Goal: Task Accomplishment & Management: Complete application form

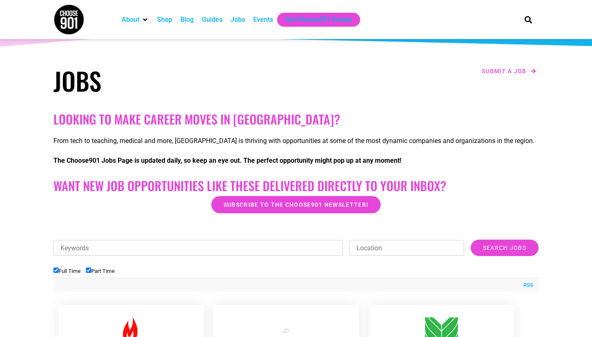
scroll to position [114, 0]
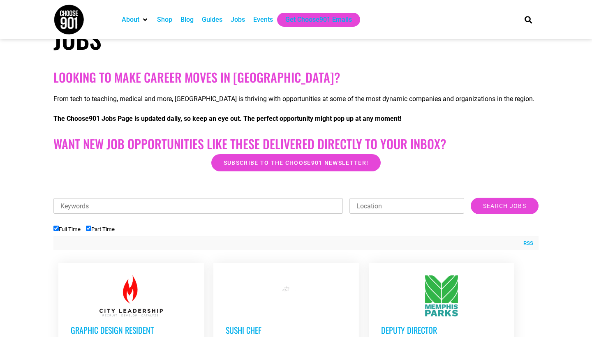
click at [94, 229] on label "Part Time" at bounding box center [100, 229] width 29 height 6
click at [91, 229] on input "Part Time" at bounding box center [88, 228] width 5 height 5
checkbox input "false"
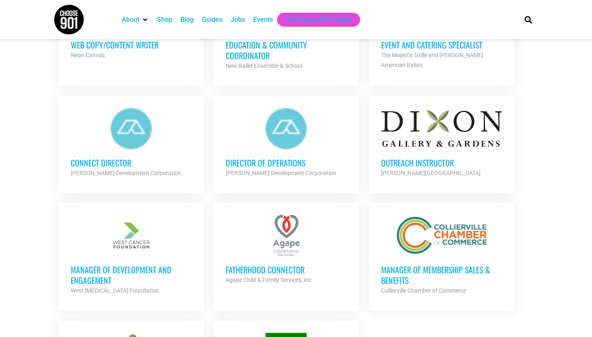
scroll to position [744, 0]
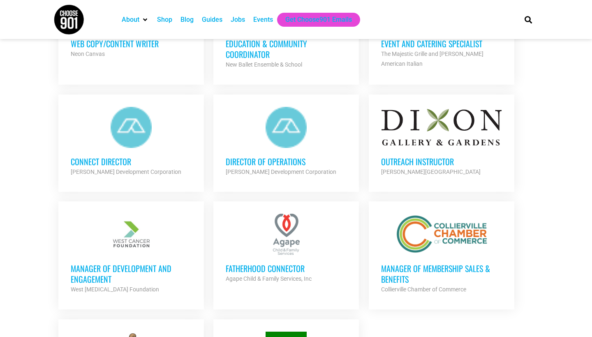
click at [126, 158] on h3 "Connect Director" at bounding box center [131, 161] width 121 height 11
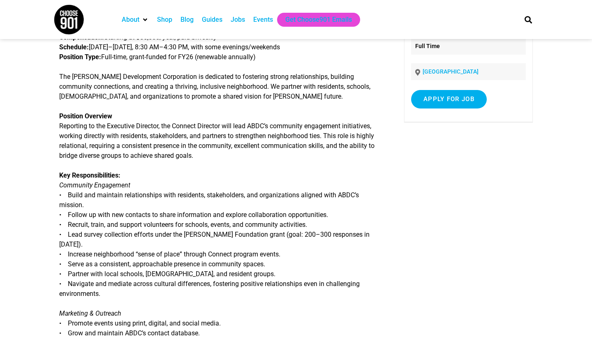
scroll to position [95, 0]
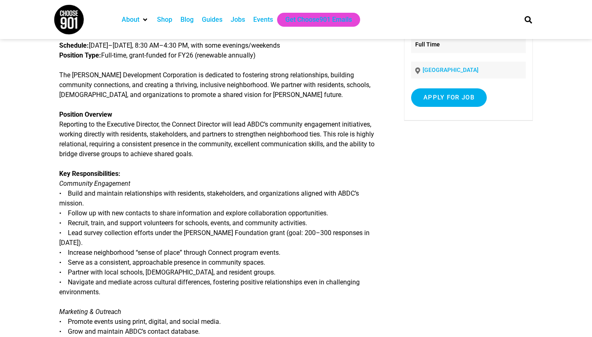
click at [58, 113] on article "Connect Director Job Title: Connect Director Organization: [PERSON_NAME] Develo…" at bounding box center [296, 263] width 592 height 612
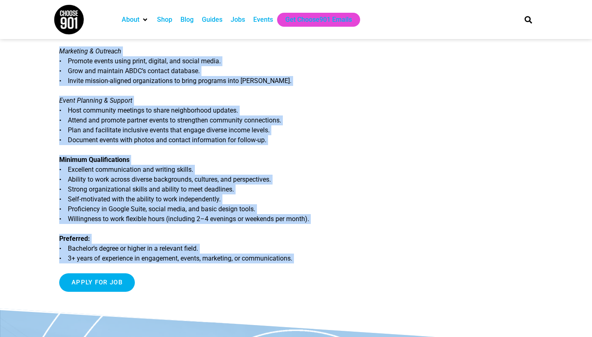
scroll to position [363, 0]
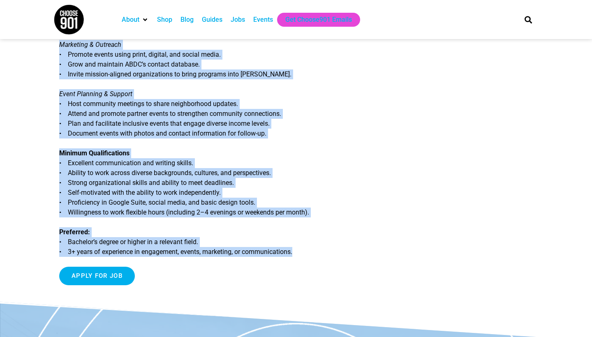
drag, startPoint x: 61, startPoint y: 115, endPoint x: 213, endPoint y: 254, distance: 205.5
copy div "Loremips Dolorsit Ametconse ad eli Seddoeius Temporin, utl Etdolor Magnaali eni…"
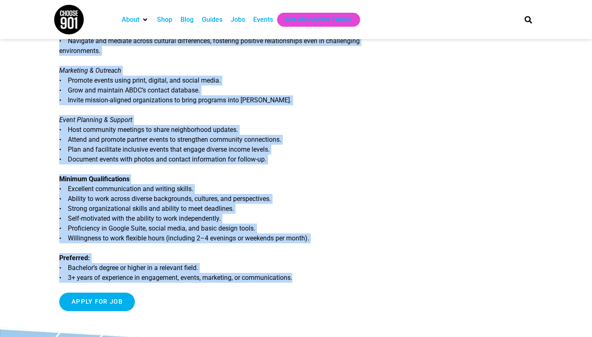
scroll to position [338, 0]
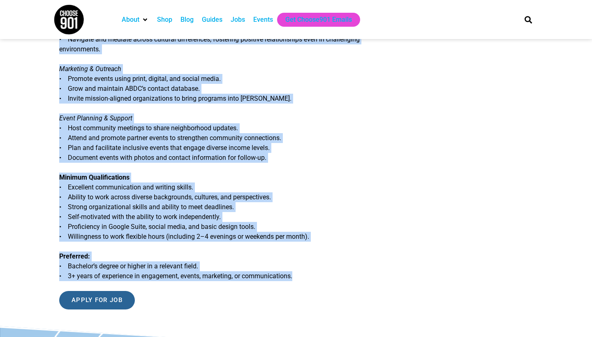
click at [110, 296] on input "Apply for job" at bounding box center [97, 300] width 76 height 19
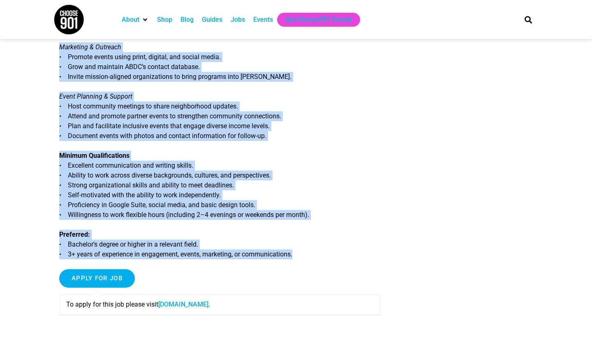
scroll to position [362, 0]
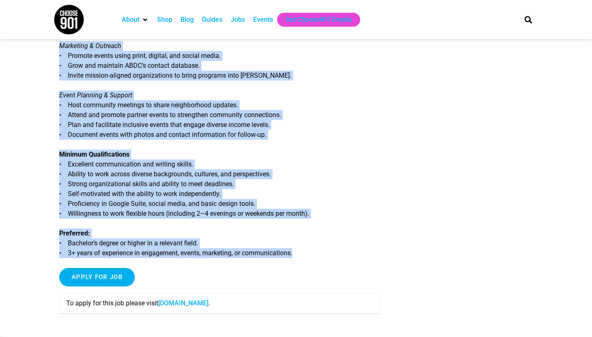
click at [188, 299] on link "[DOMAIN_NAME]" at bounding box center [183, 303] width 50 height 8
